Goal: Transaction & Acquisition: Purchase product/service

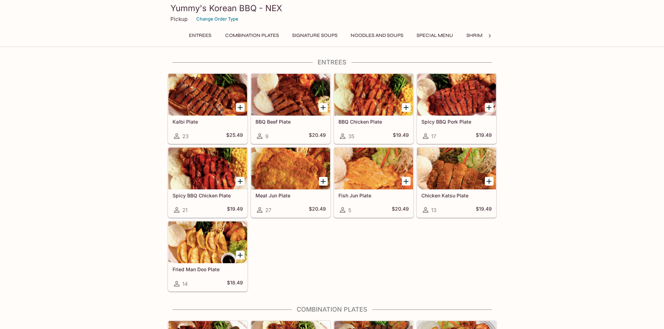
click at [367, 36] on button "Noodles and Soups" at bounding box center [377, 36] width 60 height 10
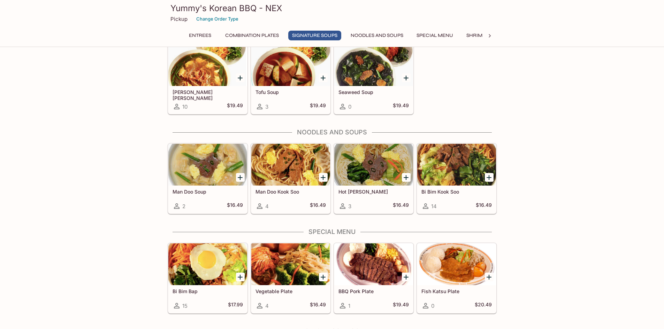
scroll to position [450, 0]
click at [349, 132] on h4 "Noodles and Soups" at bounding box center [332, 133] width 329 height 8
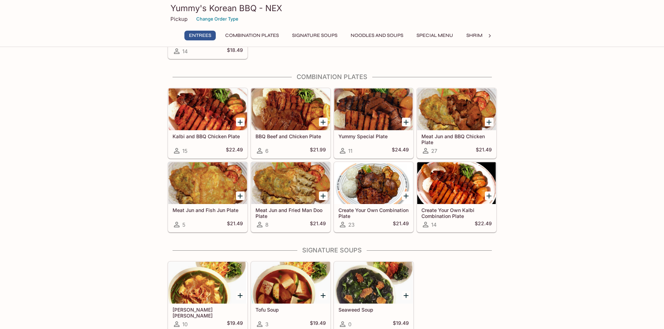
scroll to position [276, 0]
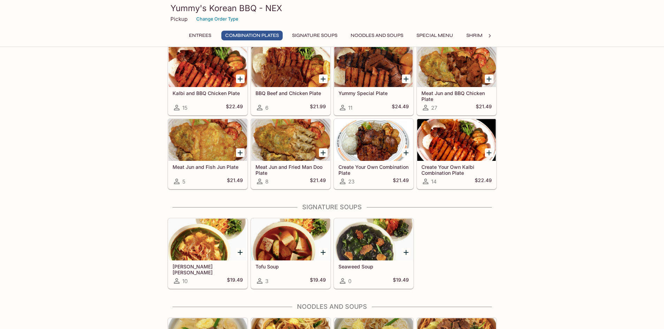
drag, startPoint x: 506, startPoint y: 220, endPoint x: 514, endPoint y: 209, distance: 13.4
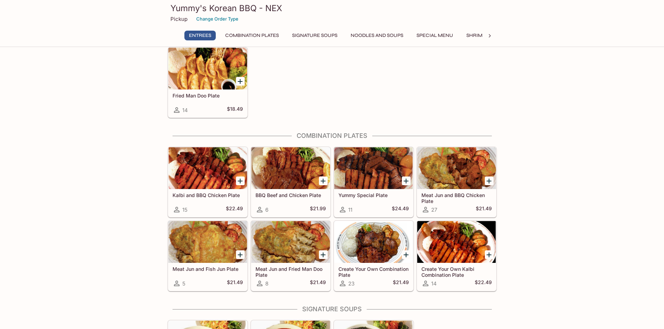
scroll to position [174, 0]
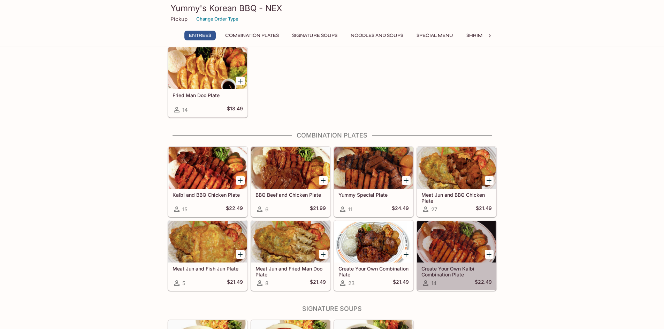
click at [457, 269] on h5 "Create Your Own Kalbi Combination Plate" at bounding box center [456, 272] width 70 height 12
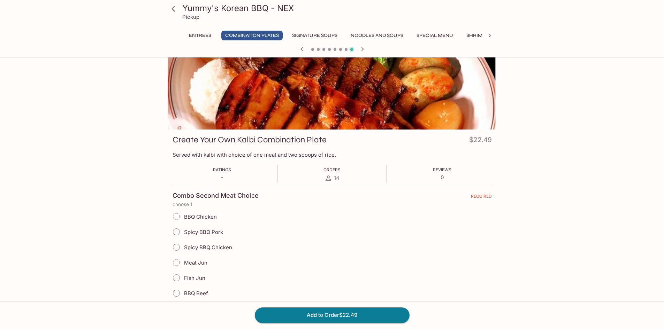
scroll to position [35, 0]
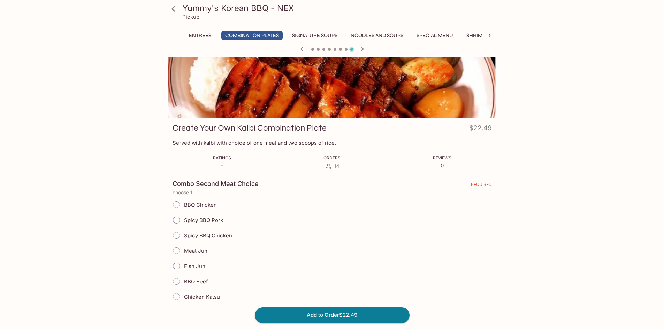
click at [177, 221] on input "Spicy BBQ Pork" at bounding box center [176, 220] width 15 height 15
radio input "true"
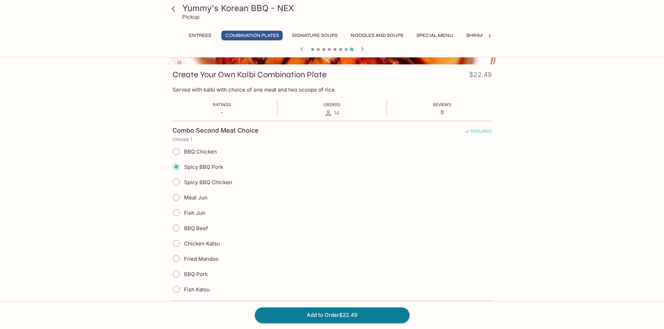
scroll to position [105, 0]
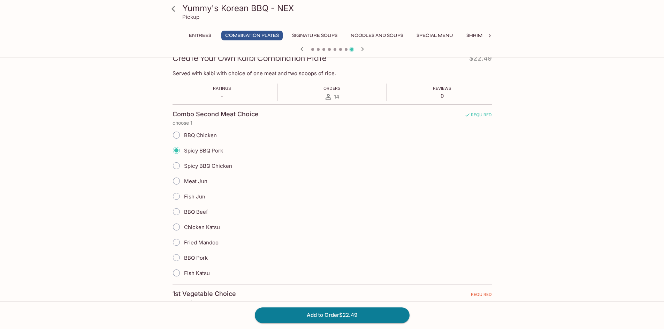
click at [175, 244] on input "Fried Mandoo" at bounding box center [176, 242] width 15 height 15
radio input "true"
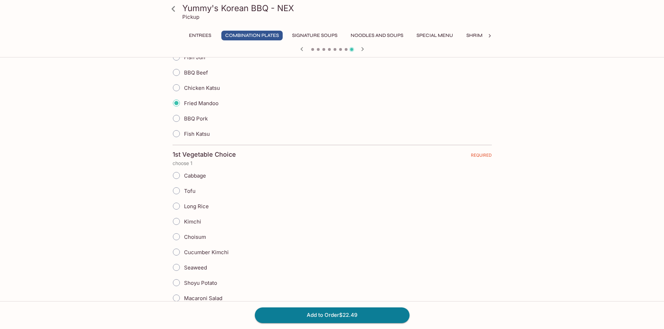
scroll to position [279, 0]
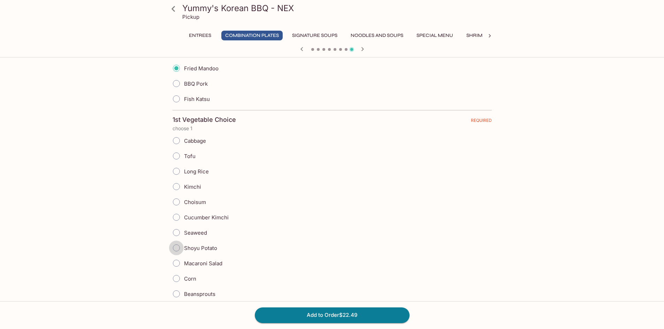
click at [175, 247] on input "Shoyu Potato" at bounding box center [176, 248] width 15 height 15
radio input "true"
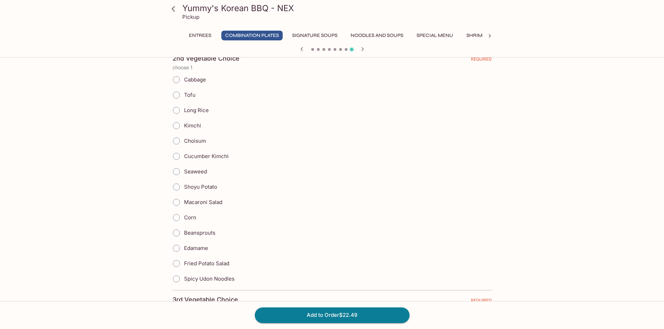
scroll to position [593, 0]
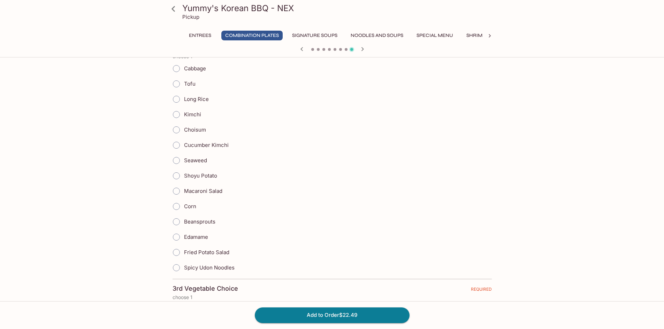
click at [175, 205] on input "Corn" at bounding box center [176, 206] width 15 height 15
radio input "true"
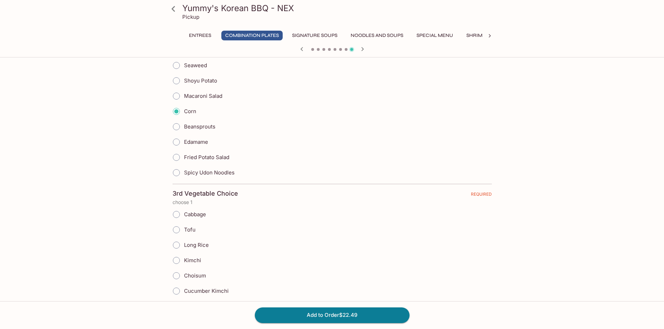
scroll to position [697, 0]
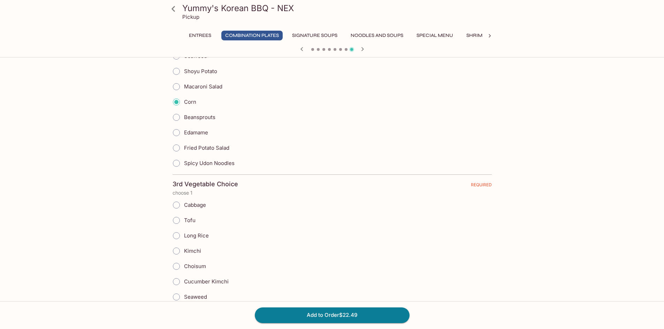
click at [176, 205] on input "Cabbage" at bounding box center [176, 205] width 15 height 15
radio input "true"
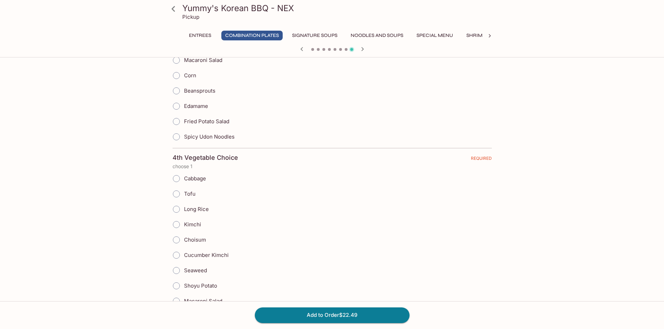
scroll to position [976, 0]
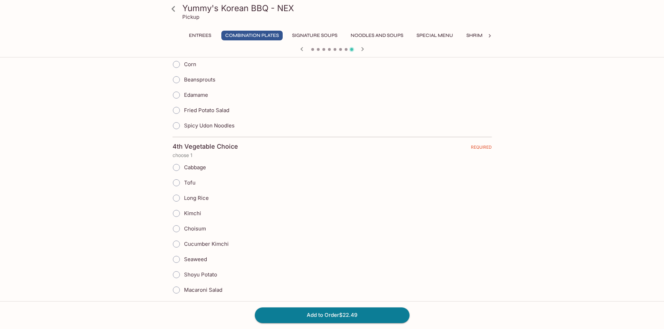
click at [176, 199] on input "Long Rice" at bounding box center [176, 198] width 15 height 15
radio input "true"
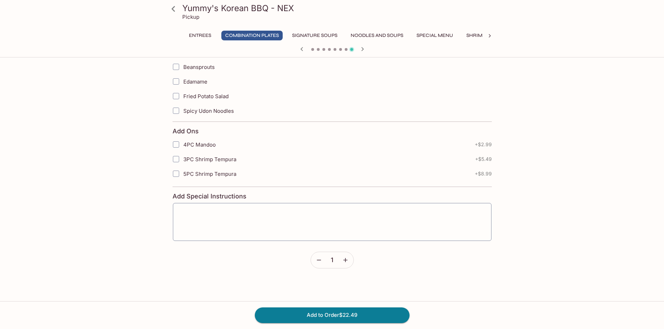
scroll to position [1499, 0]
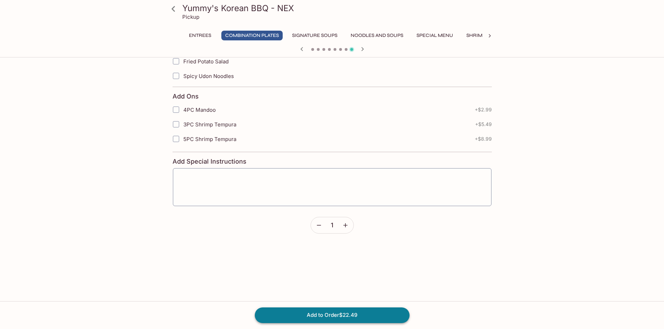
click at [338, 317] on button "Add to Order $22.49" at bounding box center [332, 315] width 155 height 15
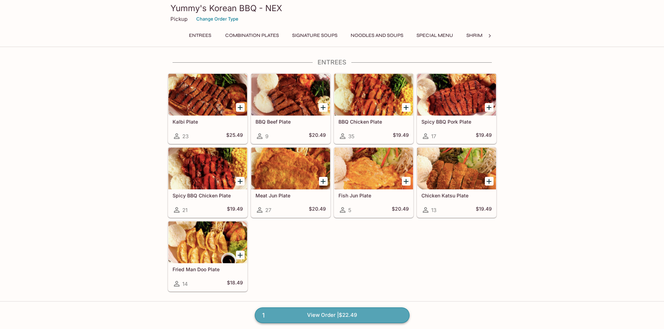
click at [346, 313] on link "1 View Order | $22.49" at bounding box center [332, 315] width 155 height 15
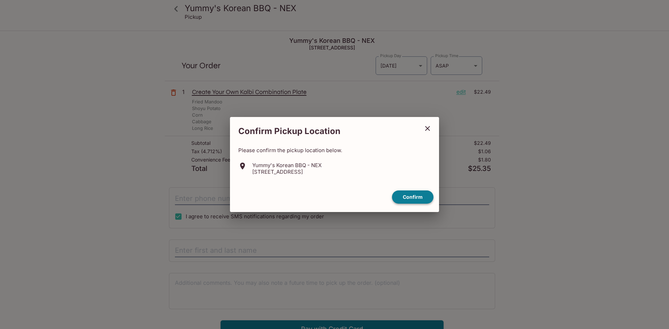
click at [414, 197] on button "Confirm" at bounding box center [412, 198] width 41 height 14
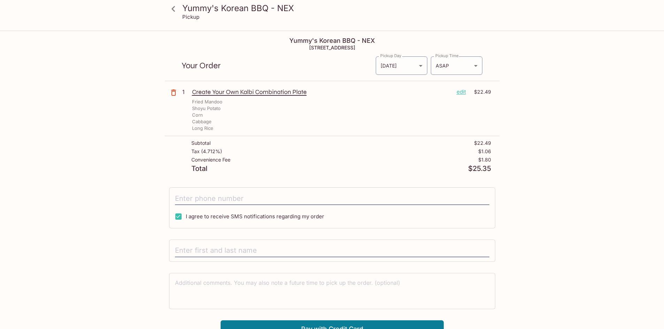
click at [587, 79] on div "Yummy's Korean BBQ - NEX Pickup Yummy's Korean BBQ - NEX [STREET_ADDRESS] Your …" at bounding box center [332, 195] width 664 height 329
click at [111, 47] on div "Yummy's Korean BBQ - NEX Pickup Yummy's Korean BBQ - NEX [STREET_ADDRESS] Your …" at bounding box center [332, 184] width 446 height 306
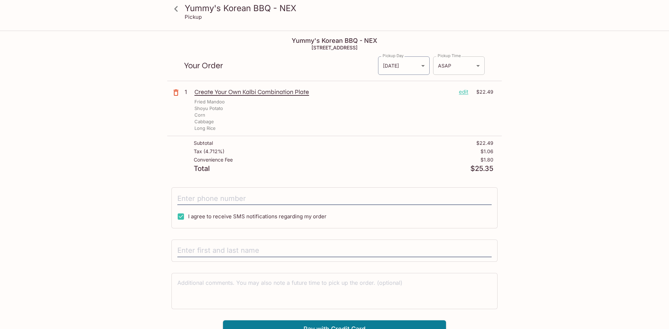
click at [472, 65] on body "Yummy's Korean BBQ - NEX Pickup Yummy's Korean BBQ - NEX [STREET_ADDRESS] Your …" at bounding box center [334, 195] width 669 height 329
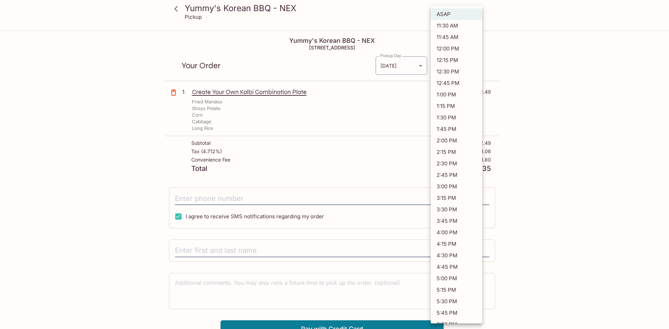
click at [455, 26] on li "11:30 AM" at bounding box center [457, 26] width 52 height 12
type input "[DATE]T21:30:01.000000Z"
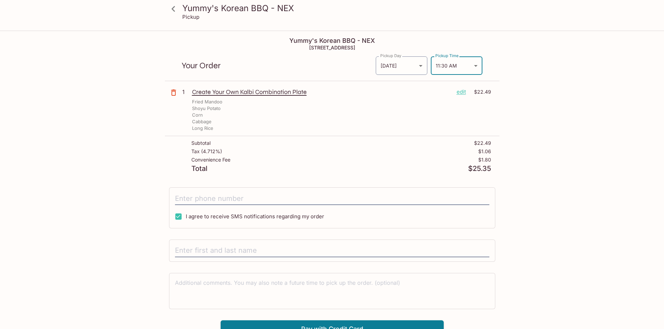
click at [556, 74] on div "Yummy's Korean BBQ - NEX Pickup Yummy's Korean BBQ - NEX [STREET_ADDRESS] Your …" at bounding box center [332, 195] width 664 height 329
click at [212, 199] on input "tel" at bounding box center [332, 198] width 314 height 13
type input "[PHONE_NUMBER]"
click at [228, 253] on input "text" at bounding box center [332, 250] width 314 height 13
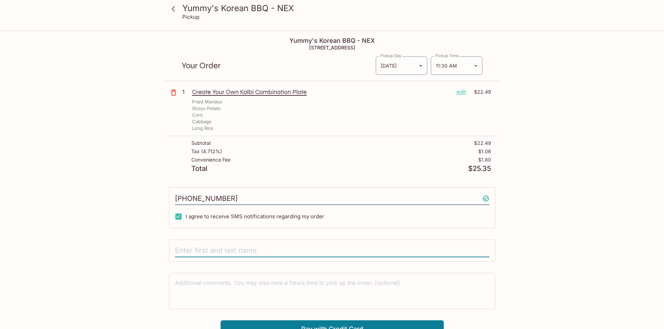
click at [220, 249] on input "text" at bounding box center [332, 250] width 314 height 13
click at [219, 252] on input "text" at bounding box center [332, 250] width 314 height 13
type input "t"
type input "[PERSON_NAME]"
click at [550, 240] on div "Yummy's Korean BBQ - NEX Pickup Yummy's Korean BBQ - NEX [STREET_ADDRESS] Your …" at bounding box center [332, 184] width 446 height 306
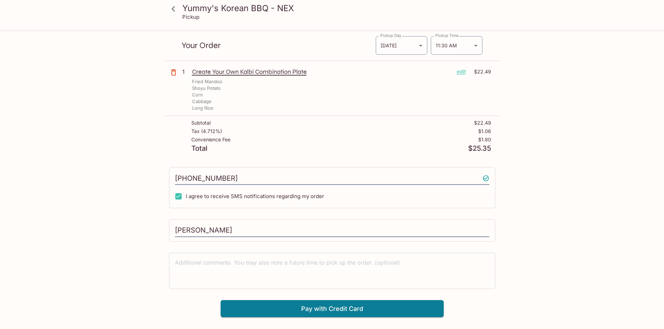
scroll to position [31, 0]
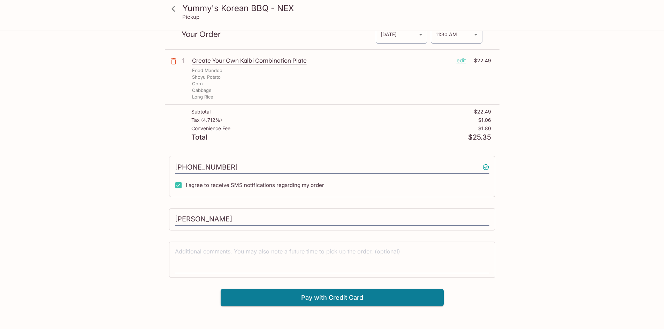
click at [274, 249] on textarea at bounding box center [332, 260] width 314 height 24
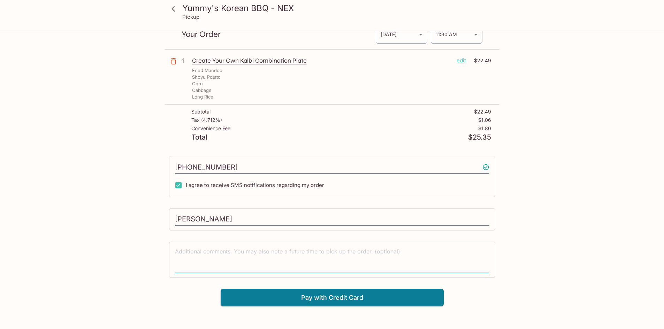
drag, startPoint x: 257, startPoint y: 251, endPoint x: 380, endPoint y: 256, distance: 122.8
click at [380, 256] on textarea at bounding box center [332, 260] width 314 height 24
click at [372, 296] on button "Pay with Credit Card" at bounding box center [332, 297] width 223 height 17
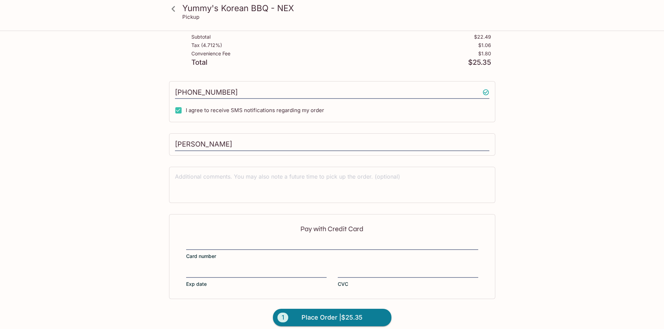
scroll to position [113, 0]
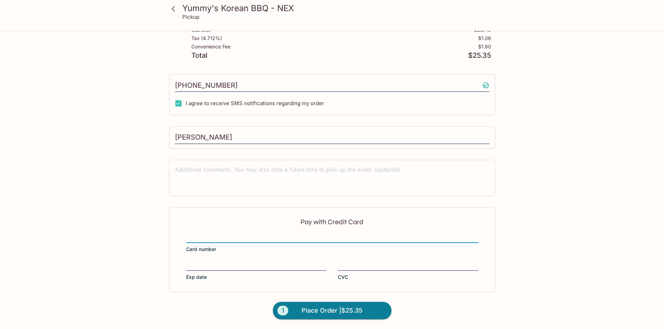
click at [237, 242] on div at bounding box center [332, 239] width 292 height 10
click at [237, 235] on input "Card number" at bounding box center [332, 234] width 292 height 0
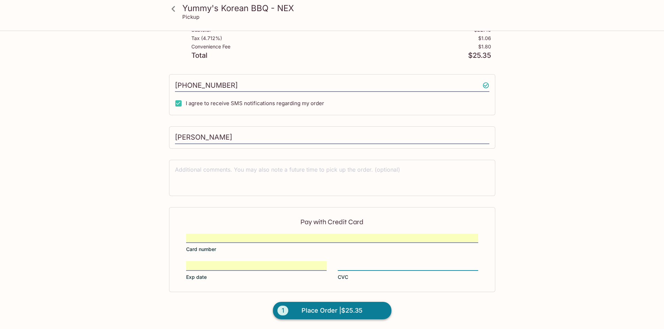
click at [362, 311] on span "Place Order | $25.35" at bounding box center [332, 310] width 61 height 11
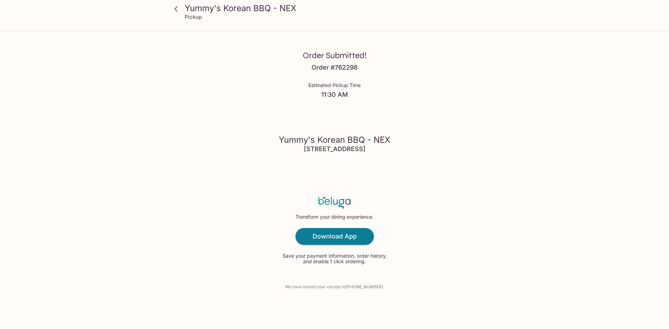
drag, startPoint x: 417, startPoint y: 14, endPoint x: 402, endPoint y: 5, distance: 17.8
click at [417, 14] on div "Pickup" at bounding box center [341, 17] width 312 height 7
